Goal: Transaction & Acquisition: Obtain resource

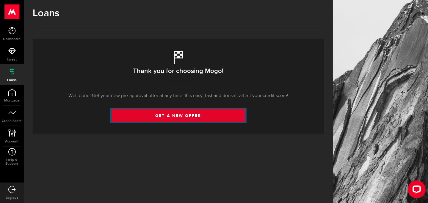
click at [214, 115] on link "get a new offer" at bounding box center [179, 115] width 134 height 12
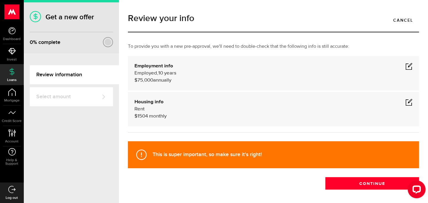
click at [405, 102] on span at bounding box center [408, 102] width 7 height 7
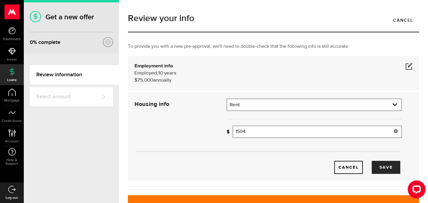
drag, startPoint x: 259, startPoint y: 134, endPoint x: 229, endPoint y: 135, distance: 29.7
click at [229, 135] on div "How much is your monthly payment? 1504 Monthly mortgage/rent" at bounding box center [314, 132] width 175 height 12
type input "1,600"
click at [213, 78] on div "$75,000 annually" at bounding box center [273, 80] width 278 height 7
click at [405, 68] on span at bounding box center [408, 66] width 7 height 7
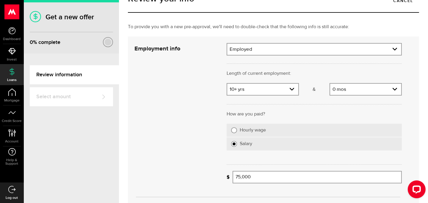
scroll to position [29, 0]
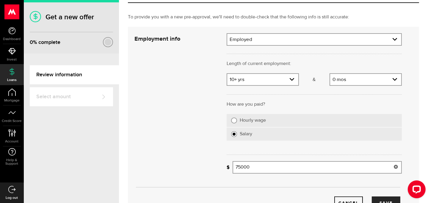
drag, startPoint x: 238, startPoint y: 165, endPoint x: 277, endPoint y: 158, distance: 39.5
click at [238, 165] on input "75000" at bounding box center [317, 167] width 169 height 12
type input "78,000"
click at [389, 197] on button "Save" at bounding box center [386, 203] width 29 height 13
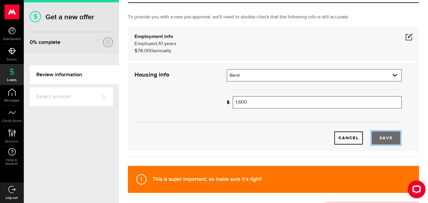
click at [384, 138] on button "Save" at bounding box center [386, 138] width 29 height 13
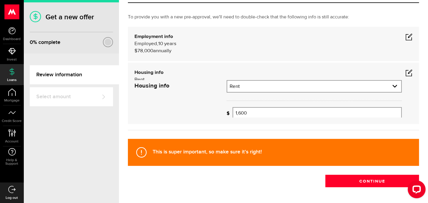
scroll to position [24, 0]
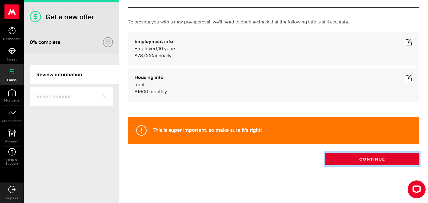
click at [366, 161] on button "Continue" at bounding box center [372, 159] width 94 height 12
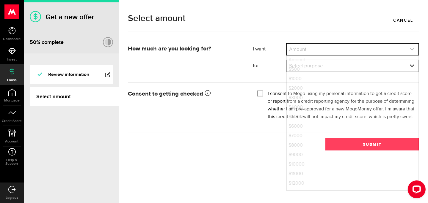
click at [361, 47] on link "expand select" at bounding box center [353, 49] width 132 height 11
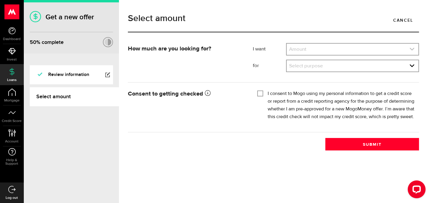
click at [361, 47] on link "expand select" at bounding box center [353, 49] width 132 height 11
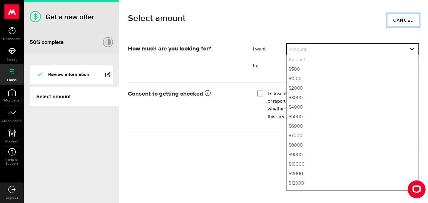
click at [402, 19] on link "Cancel" at bounding box center [403, 20] width 32 height 12
